Goal: Transaction & Acquisition: Purchase product/service

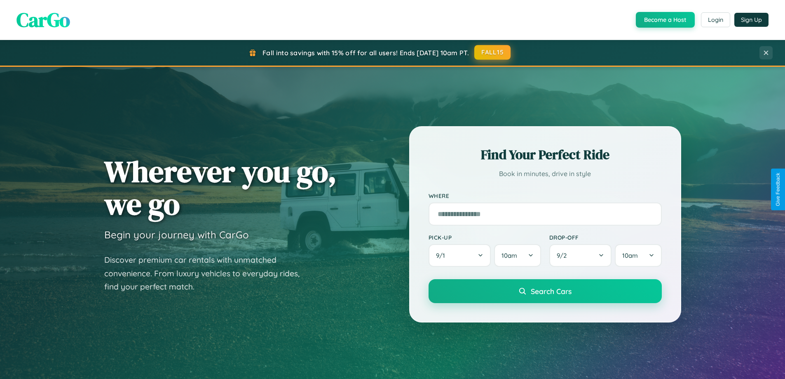
click at [493, 52] on button "FALL15" at bounding box center [492, 52] width 36 height 15
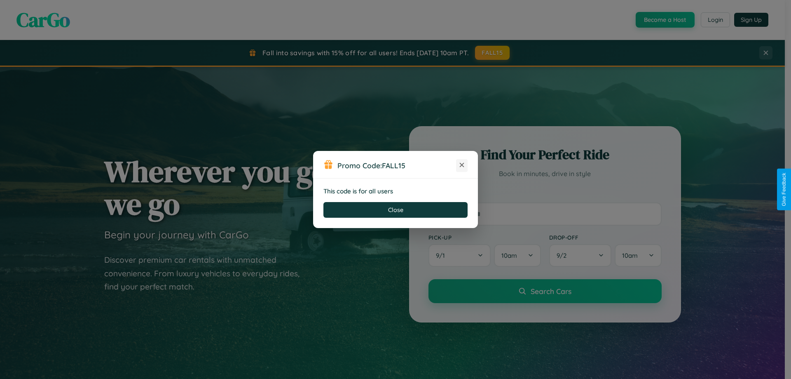
click at [462, 165] on icon at bounding box center [462, 165] width 8 height 8
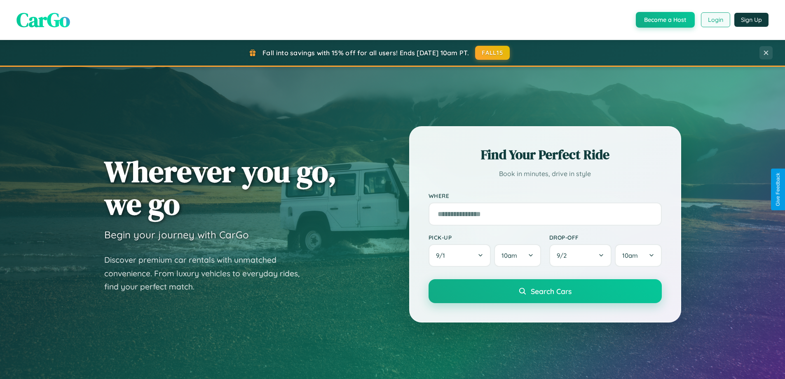
click at [715, 20] on button "Login" at bounding box center [715, 19] width 29 height 15
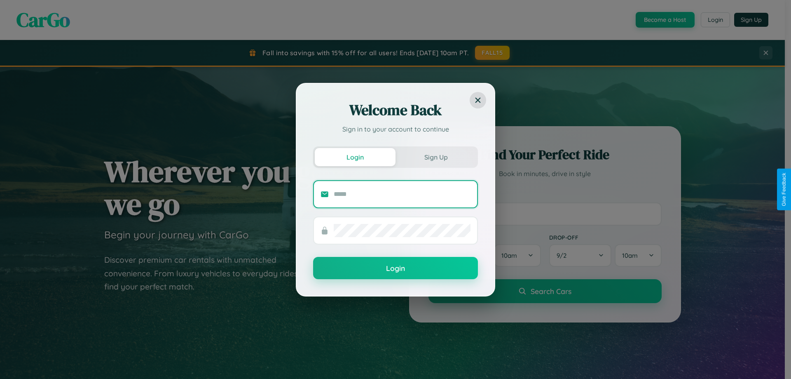
click at [402, 194] on input "text" at bounding box center [402, 193] width 137 height 13
type input "**********"
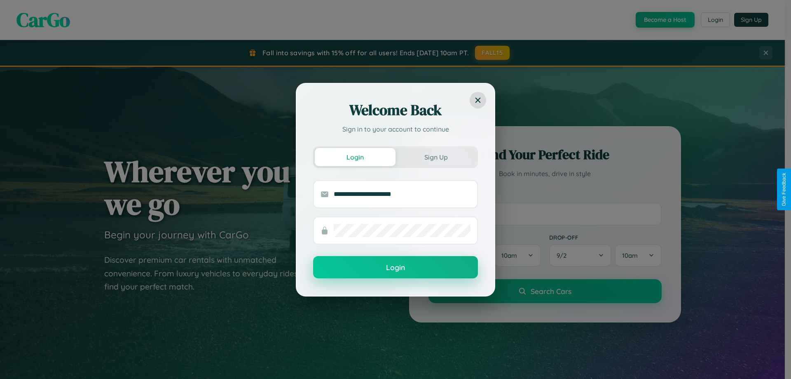
click at [395, 267] on button "Login" at bounding box center [395, 267] width 165 height 22
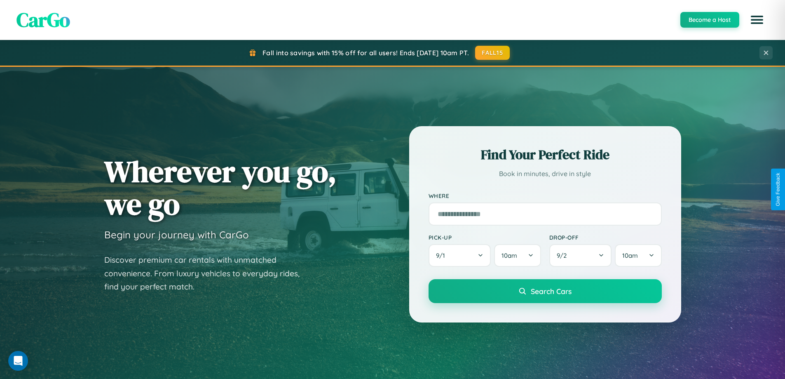
scroll to position [355, 0]
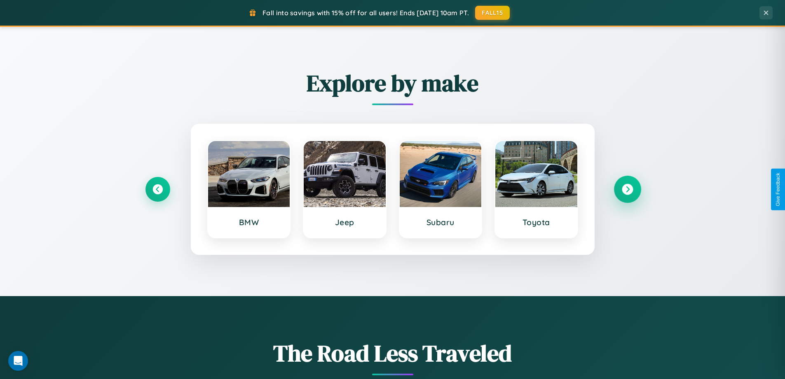
click at [627, 189] on icon at bounding box center [627, 189] width 11 height 11
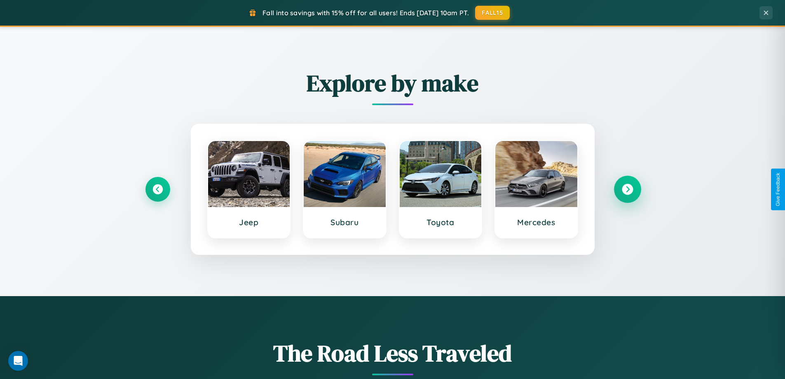
click at [627, 189] on icon at bounding box center [627, 189] width 11 height 11
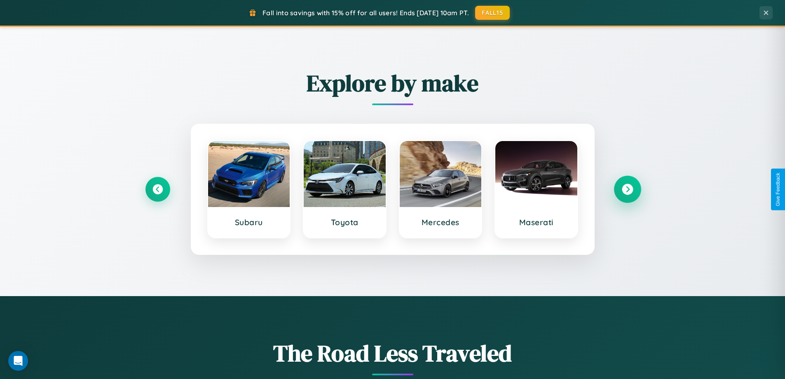
click at [627, 189] on icon at bounding box center [627, 189] width 11 height 11
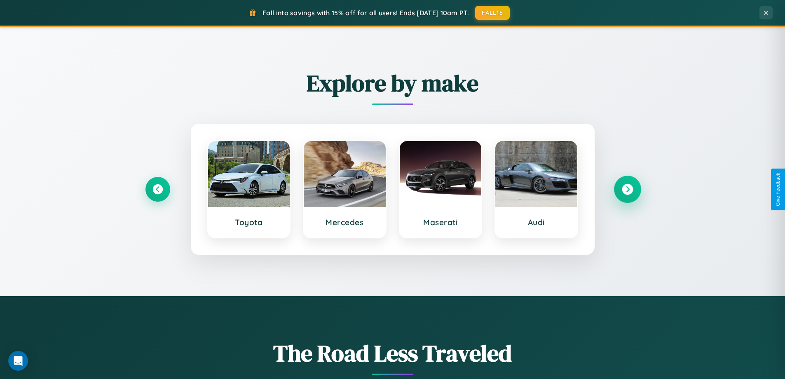
click at [627, 189] on icon at bounding box center [627, 189] width 11 height 11
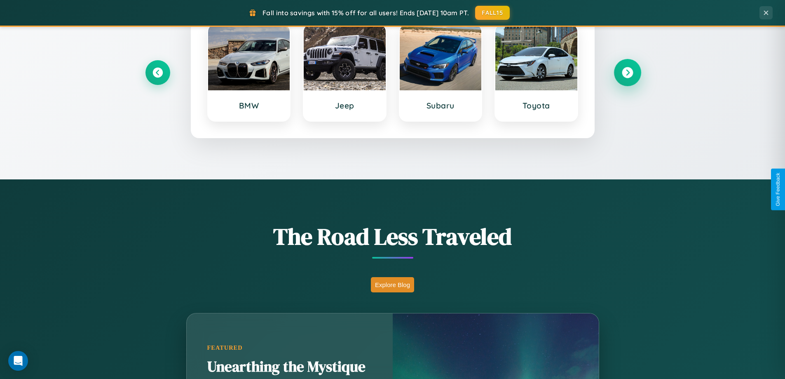
scroll to position [567, 0]
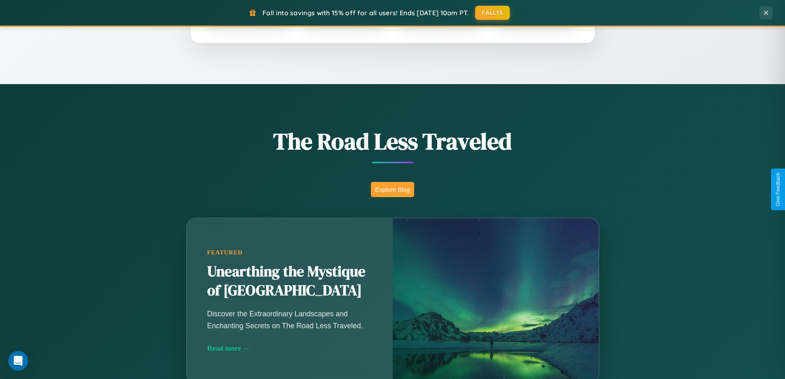
click at [392, 189] on button "Explore Blog" at bounding box center [392, 189] width 43 height 15
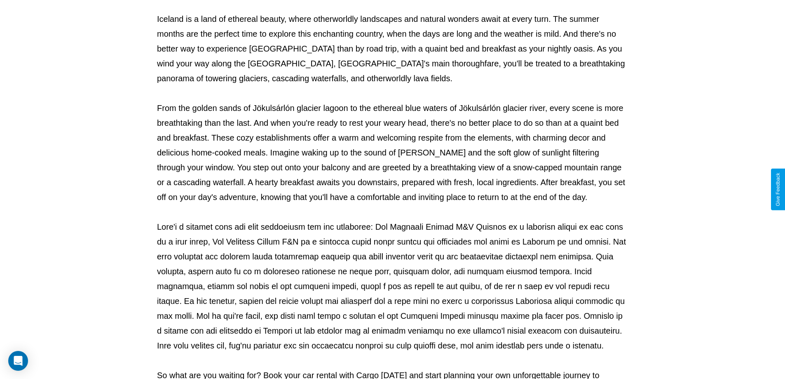
scroll to position [266, 0]
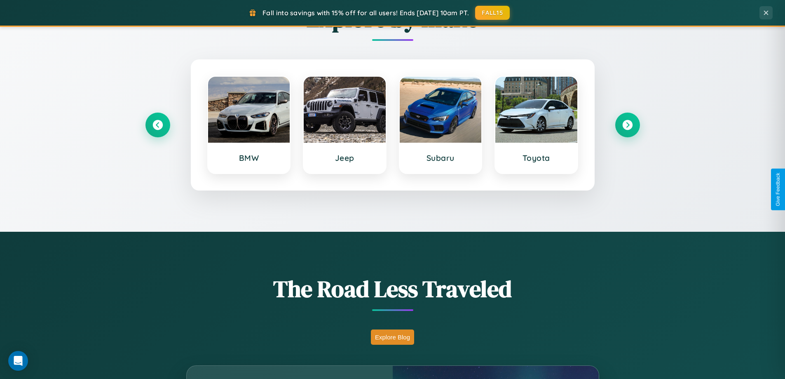
scroll to position [355, 0]
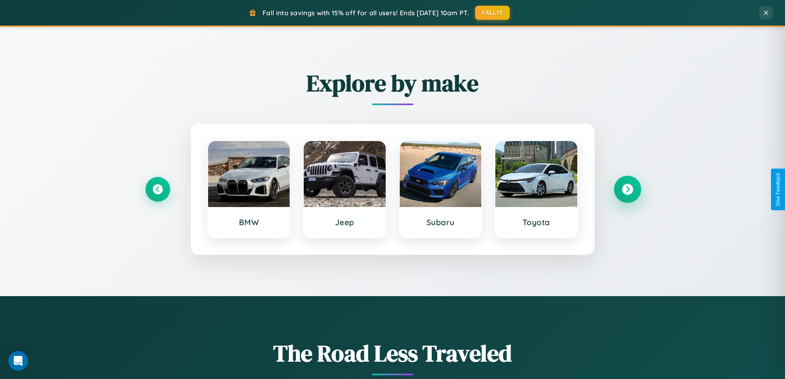
click at [627, 189] on icon at bounding box center [627, 189] width 11 height 11
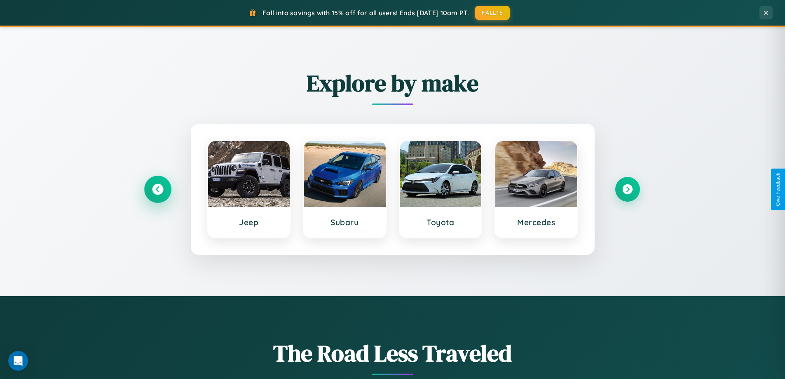
click at [157, 189] on icon at bounding box center [157, 189] width 11 height 11
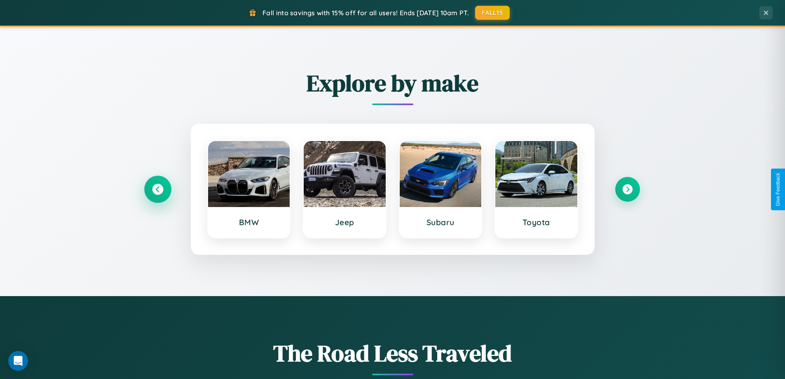
click at [157, 189] on icon at bounding box center [157, 189] width 11 height 11
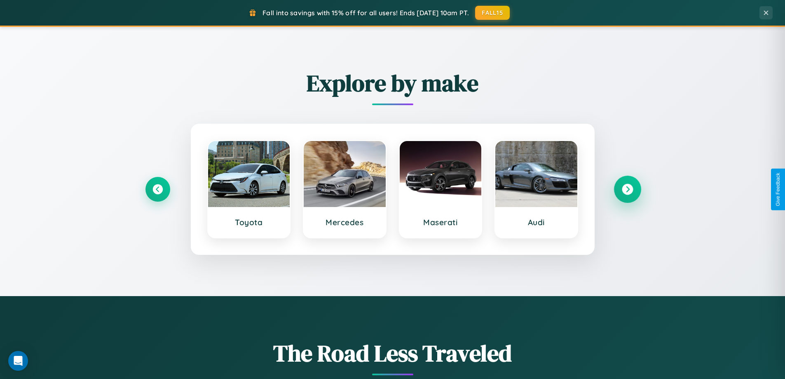
click at [627, 189] on icon at bounding box center [627, 189] width 11 height 11
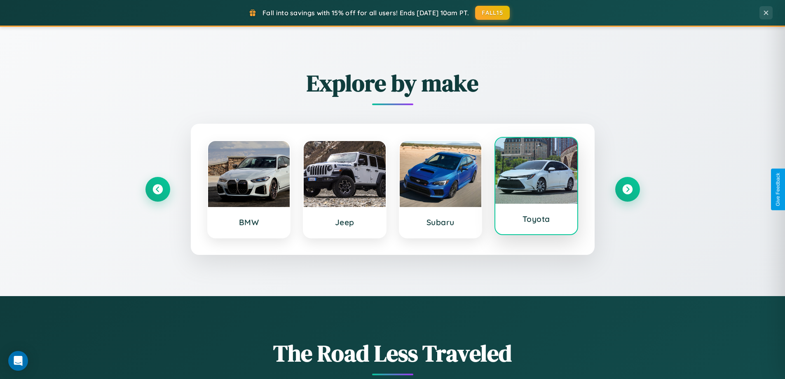
click at [536, 186] on div at bounding box center [536, 171] width 82 height 66
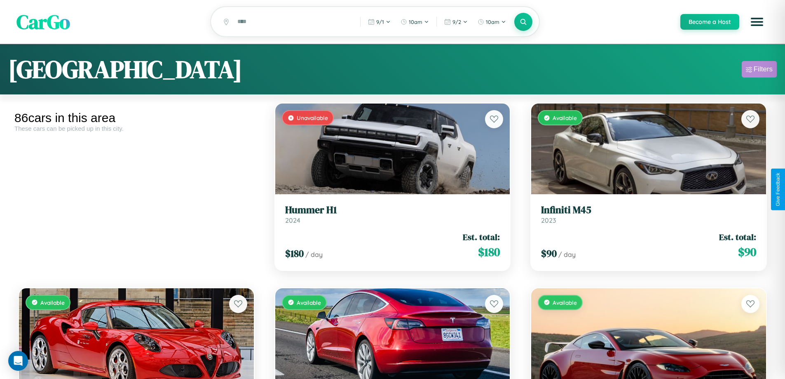
click at [759, 70] on div "Filters" at bounding box center [762, 69] width 19 height 8
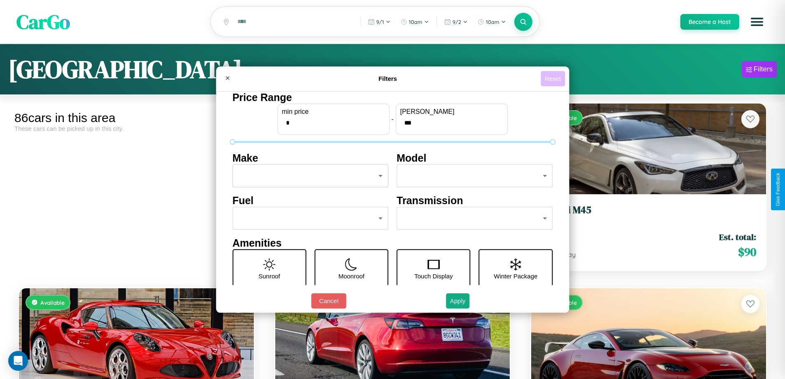
click at [554, 78] on button "Reset" at bounding box center [552, 78] width 24 height 15
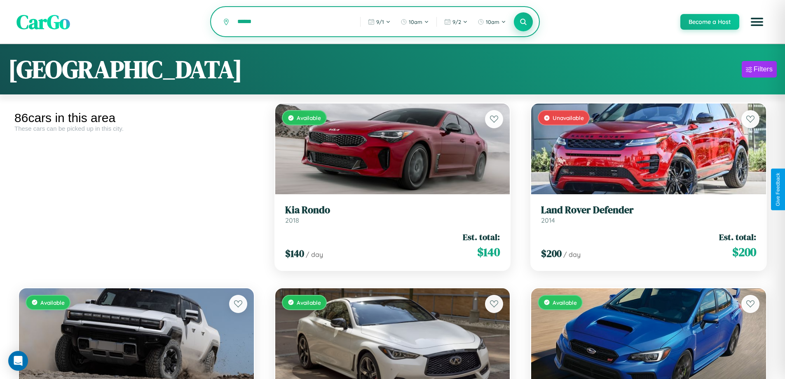
type input "******"
click at [523, 22] on icon at bounding box center [523, 22] width 8 height 8
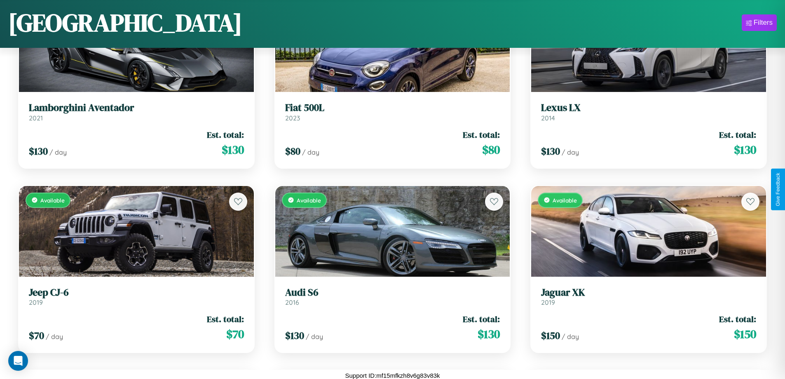
scroll to position [3252, 0]
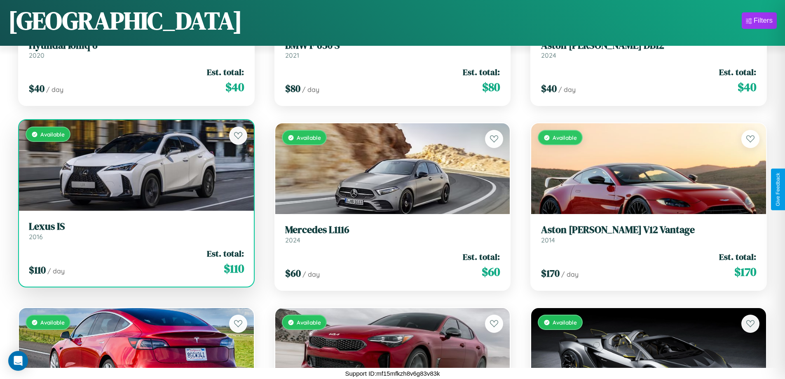
click at [135, 234] on link "Lexus IS 2016" at bounding box center [136, 230] width 215 height 20
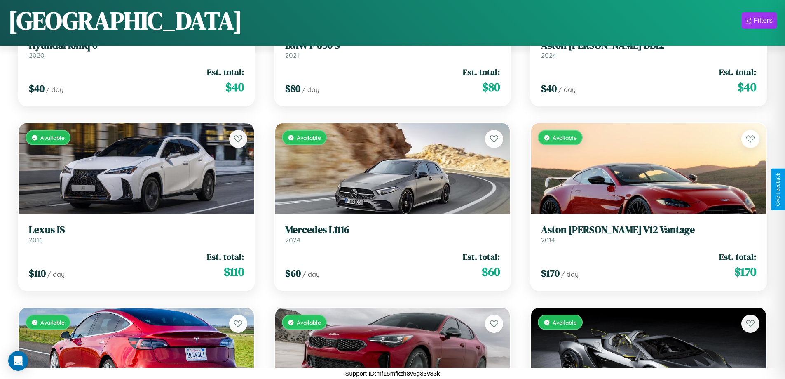
scroll to position [4727, 0]
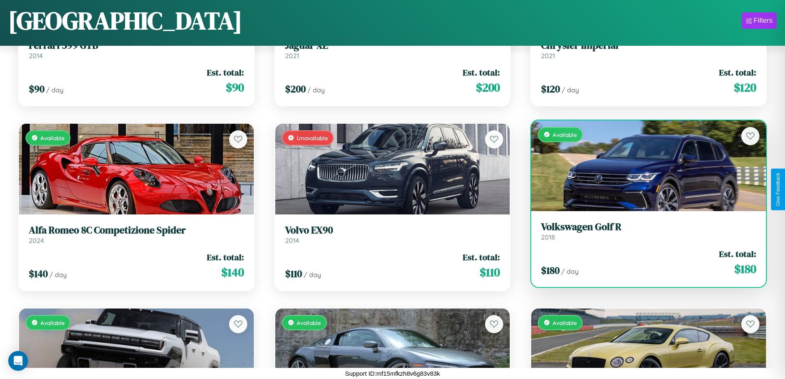
click at [643, 165] on div "Available" at bounding box center [648, 165] width 235 height 91
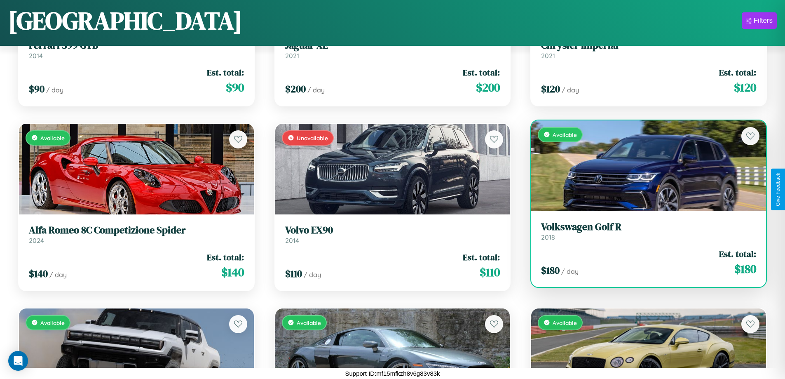
click at [643, 165] on div "Available" at bounding box center [648, 165] width 235 height 91
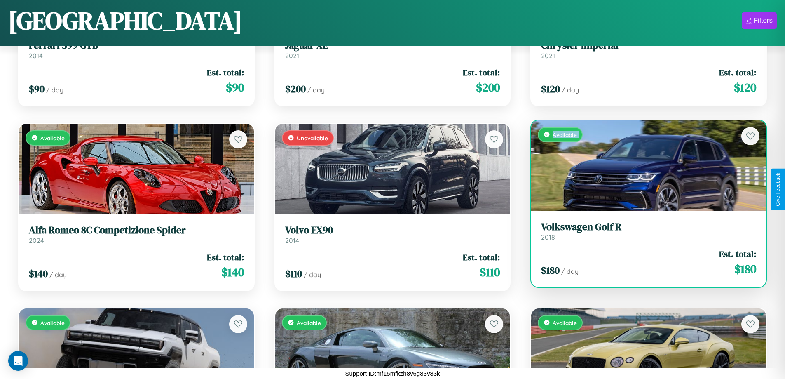
click at [643, 165] on div "Available" at bounding box center [648, 165] width 235 height 91
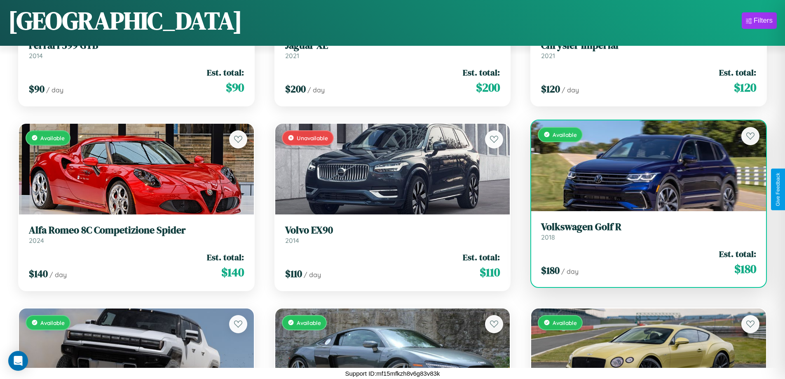
click at [643, 165] on div "Available" at bounding box center [648, 165] width 235 height 91
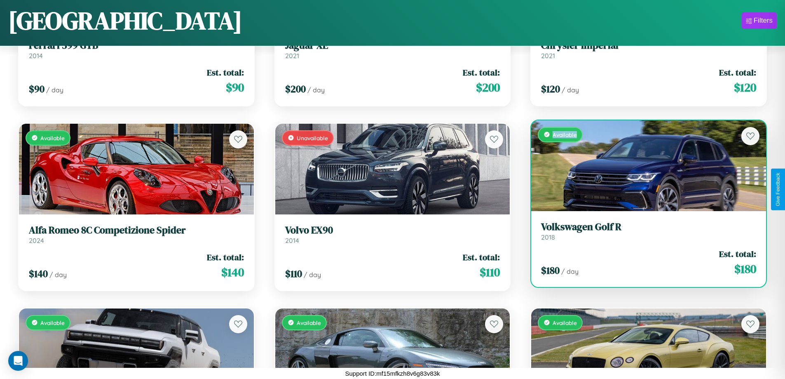
click at [643, 165] on div "Available" at bounding box center [648, 165] width 235 height 91
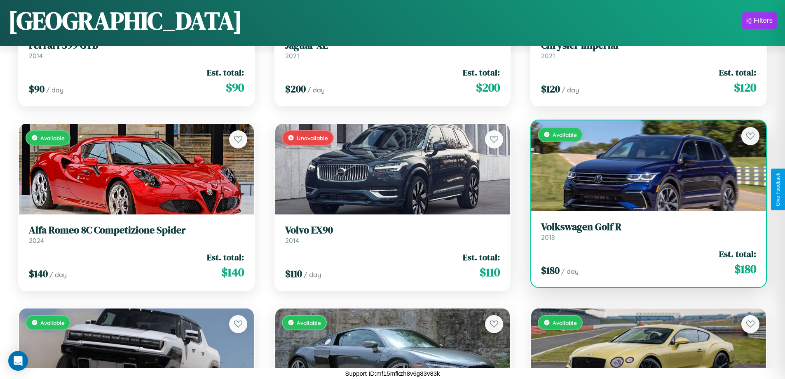
click at [643, 231] on h3 "Volkswagen Golf R" at bounding box center [648, 227] width 215 height 12
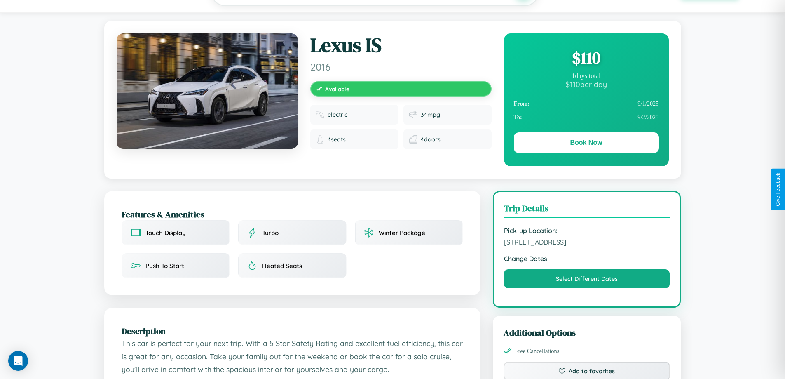
scroll to position [214, 0]
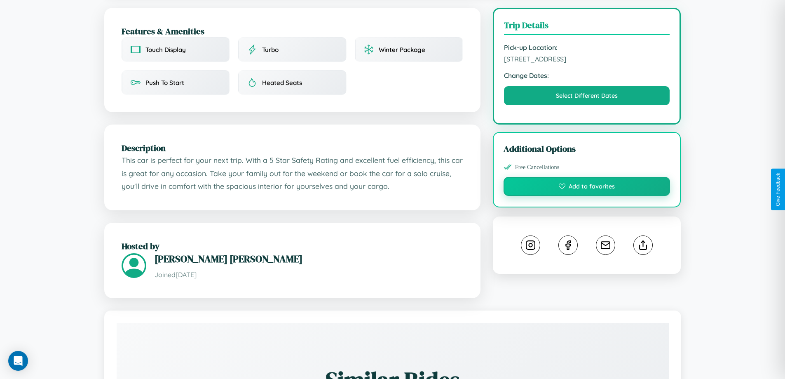
click at [587, 187] on button "Add to favorites" at bounding box center [586, 186] width 167 height 19
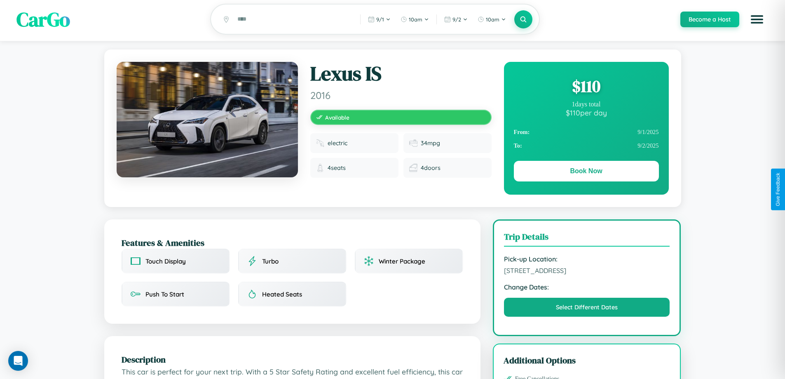
scroll to position [0, 0]
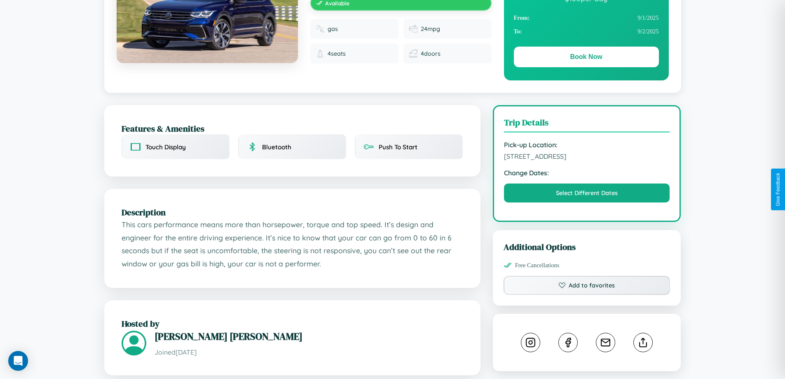
scroll to position [214, 0]
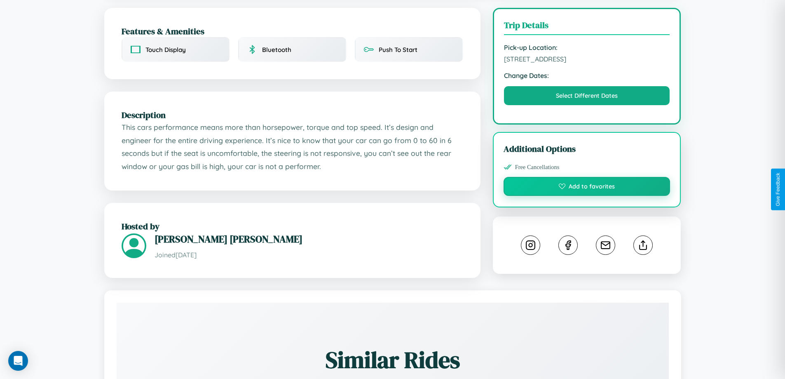
click at [587, 187] on button "Add to favorites" at bounding box center [586, 186] width 167 height 19
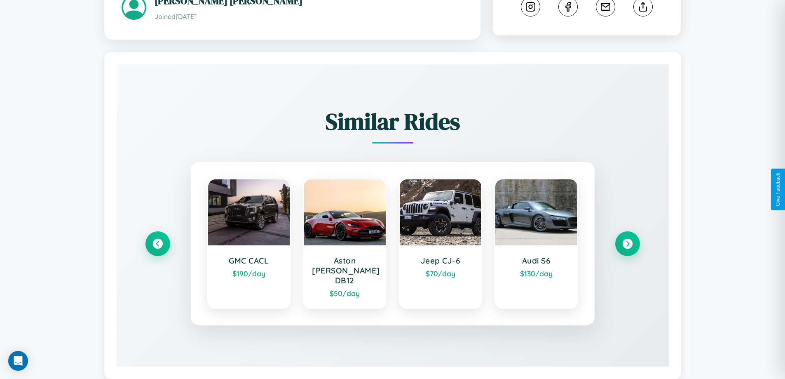
scroll to position [463, 0]
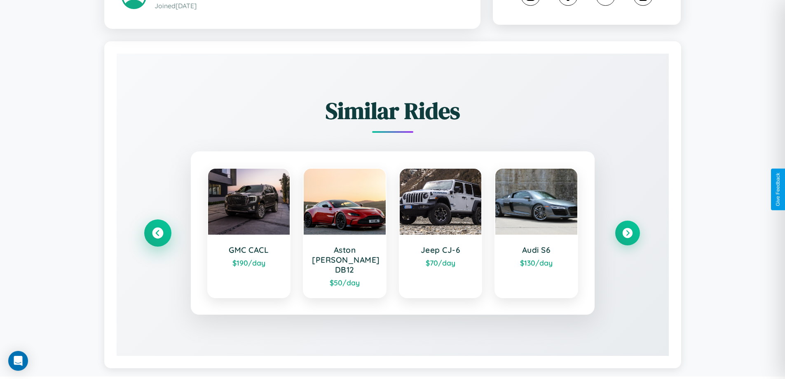
click at [157, 229] on icon at bounding box center [157, 232] width 11 height 11
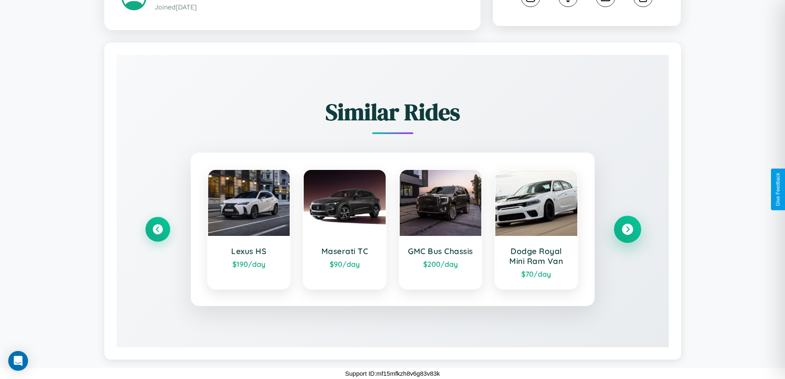
click at [627, 229] on icon at bounding box center [627, 229] width 11 height 11
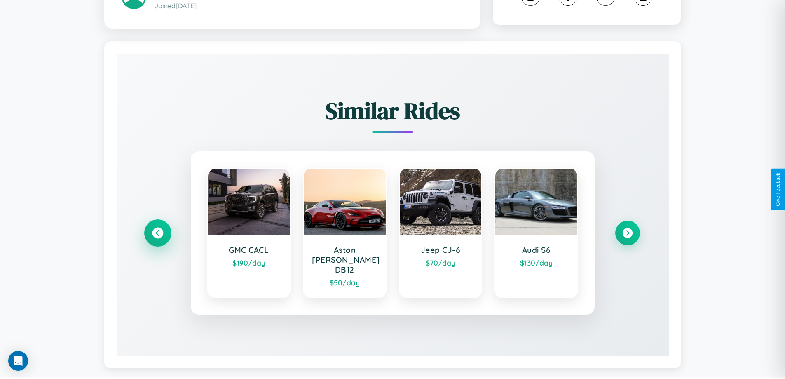
click at [157, 229] on icon at bounding box center [157, 232] width 11 height 11
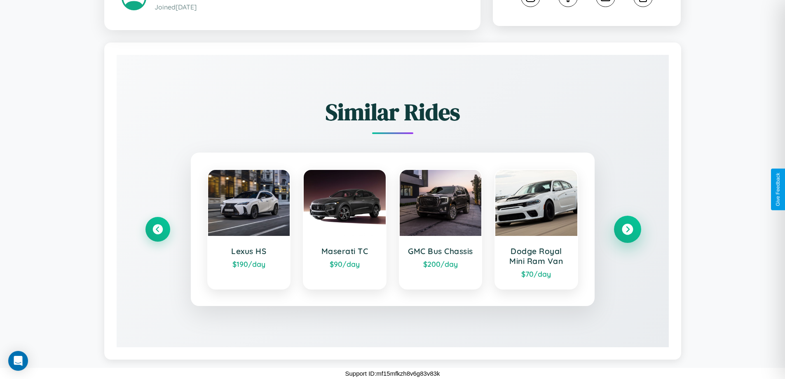
click at [627, 229] on icon at bounding box center [627, 229] width 11 height 11
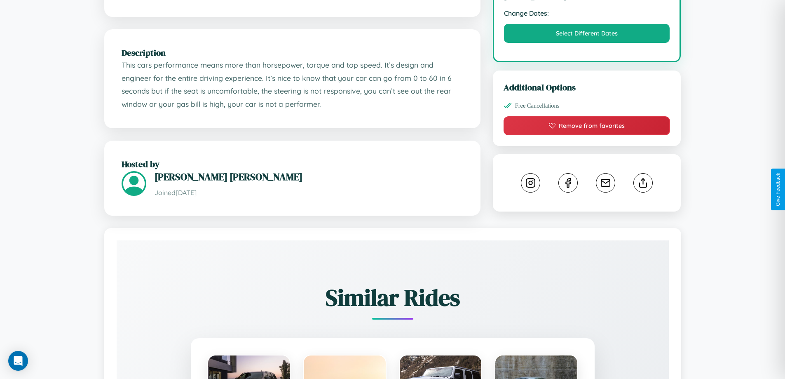
scroll to position [271, 0]
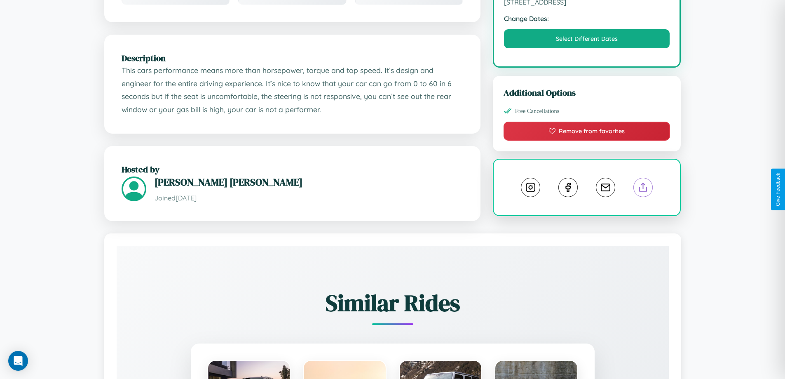
click at [643, 189] on line at bounding box center [643, 186] width 0 height 6
